Goal: Transaction & Acquisition: Purchase product/service

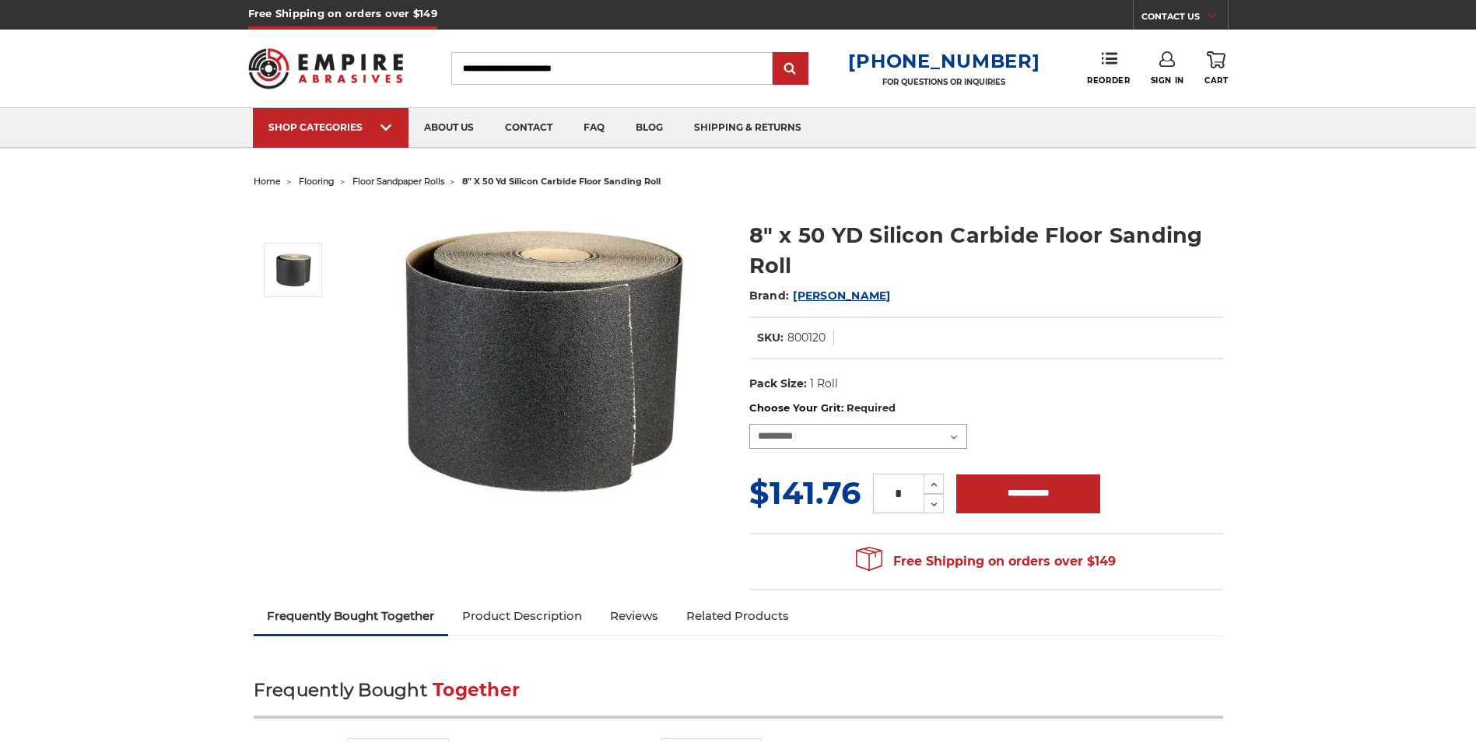
click at [850, 428] on select "**********" at bounding box center [858, 436] width 218 height 25
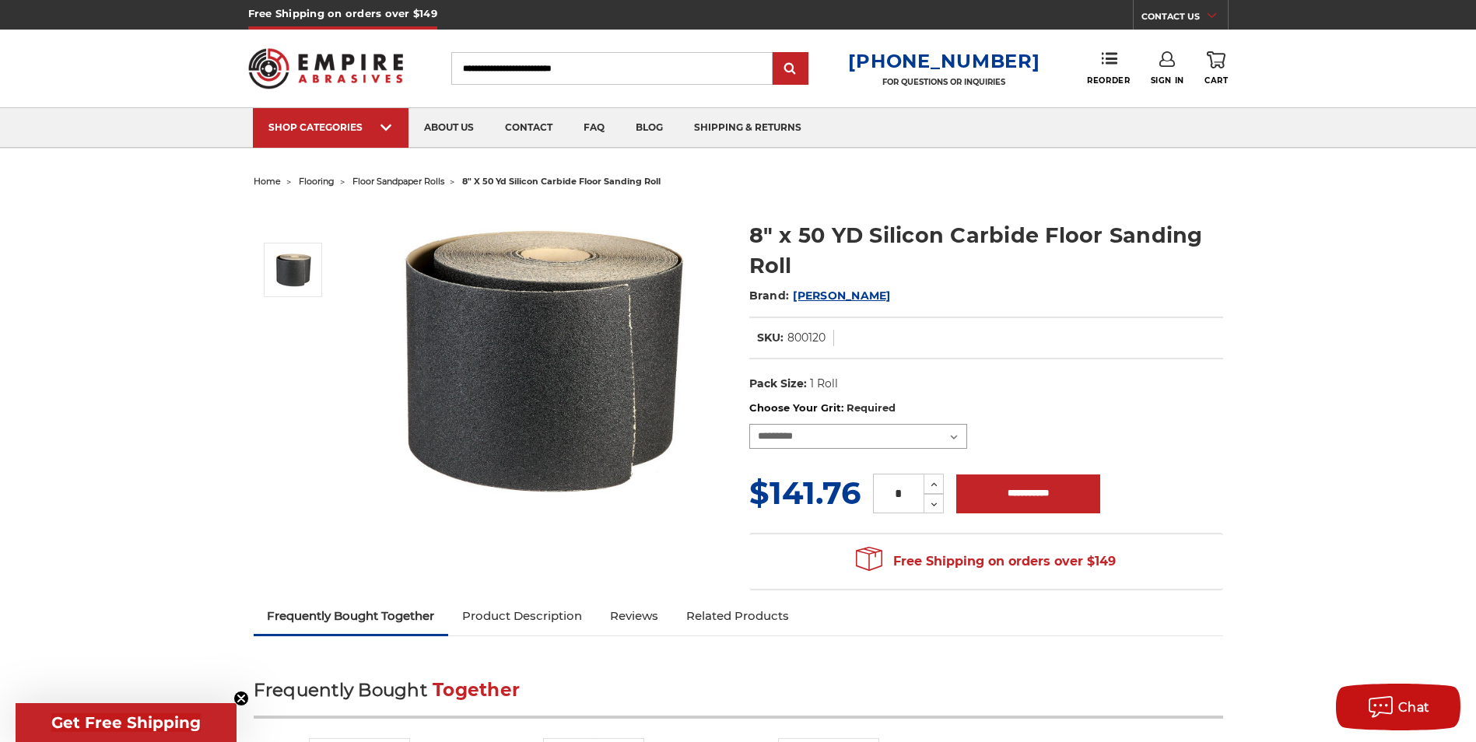
select select "****"
click at [749, 424] on select "**********" at bounding box center [858, 436] width 218 height 25
